Goal: Transaction & Acquisition: Download file/media

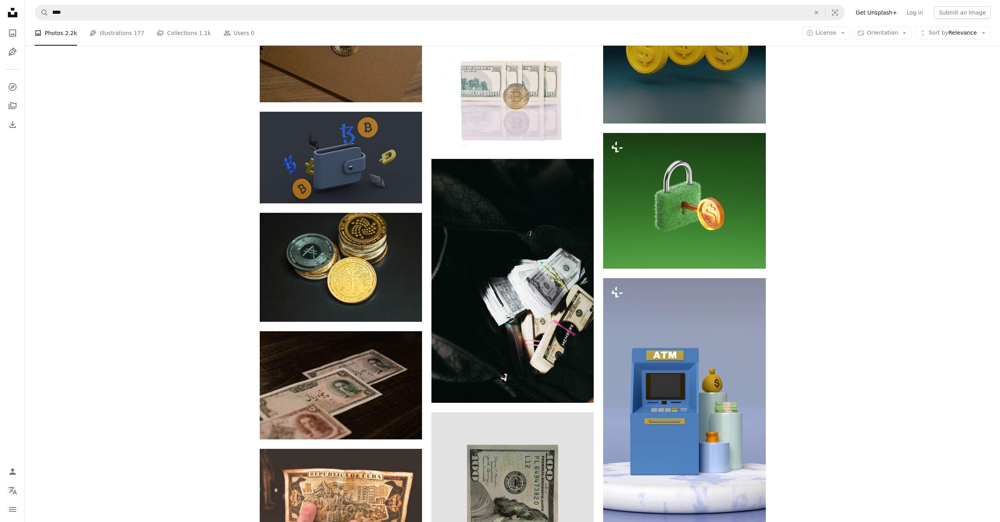
scroll to position [2195, 0]
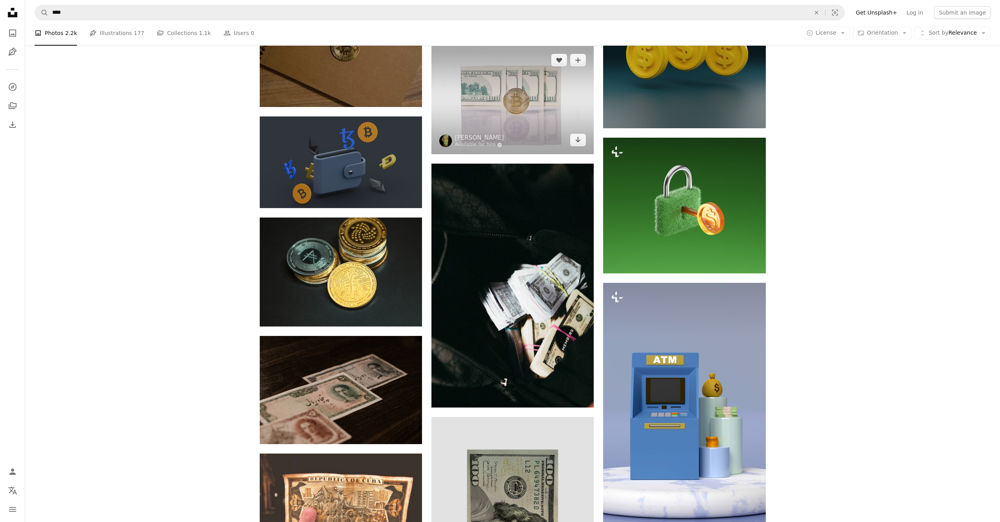
click at [488, 89] on img at bounding box center [513, 100] width 162 height 108
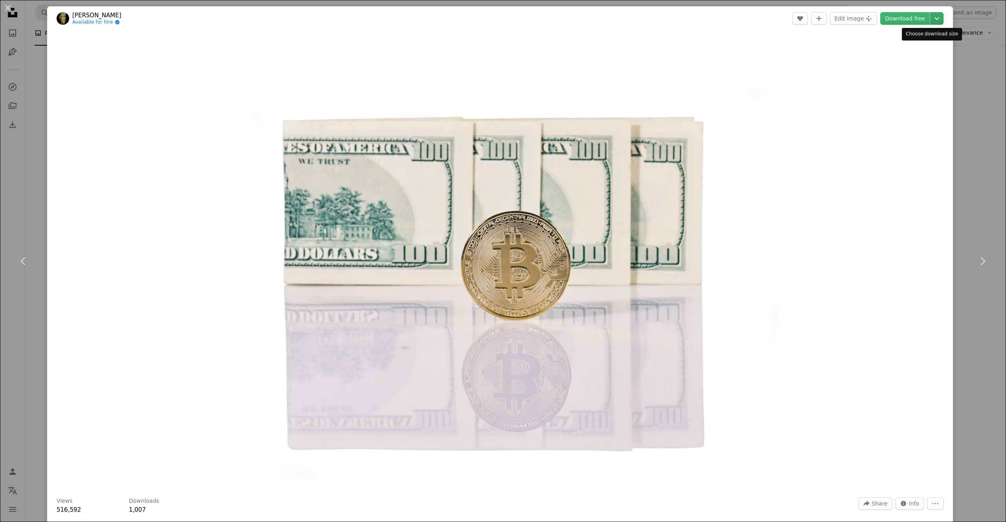
click at [935, 18] on icon "Choose download size" at bounding box center [937, 18] width 5 height 3
click at [912, 64] on span "( 2400 x 1600 )" at bounding box center [898, 66] width 39 height 6
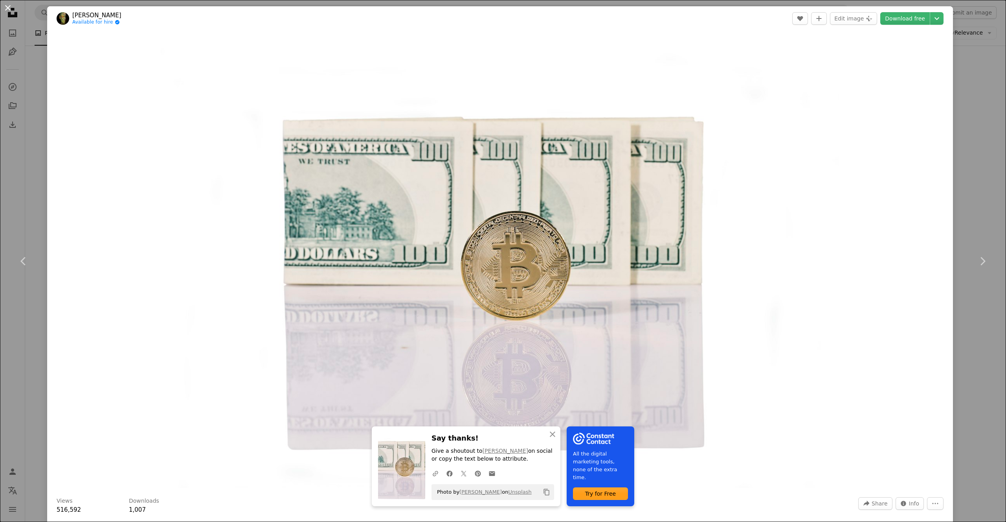
click at [8, 10] on button "An X shape" at bounding box center [7, 7] width 9 height 9
